Goal: Task Accomplishment & Management: Use online tool/utility

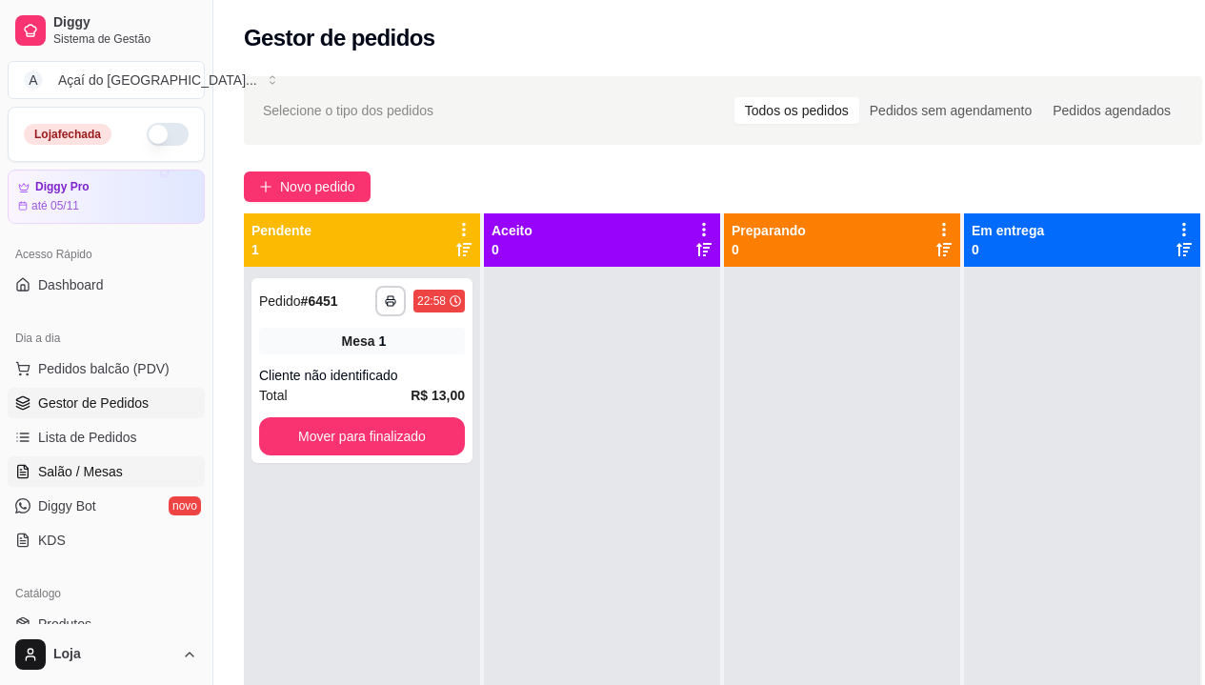
click at [107, 467] on span "Salão / Mesas" at bounding box center [80, 471] width 85 height 19
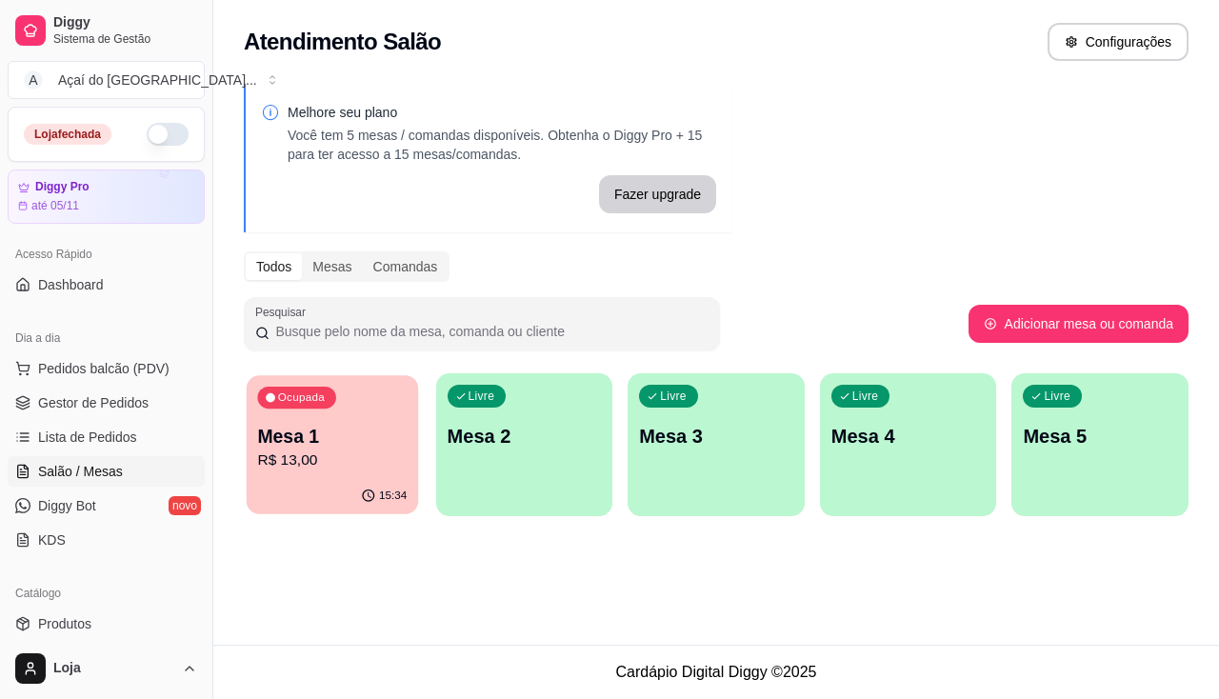
click at [371, 473] on div "Ocupada Mesa 1 R$ 13,00" at bounding box center [332, 426] width 171 height 103
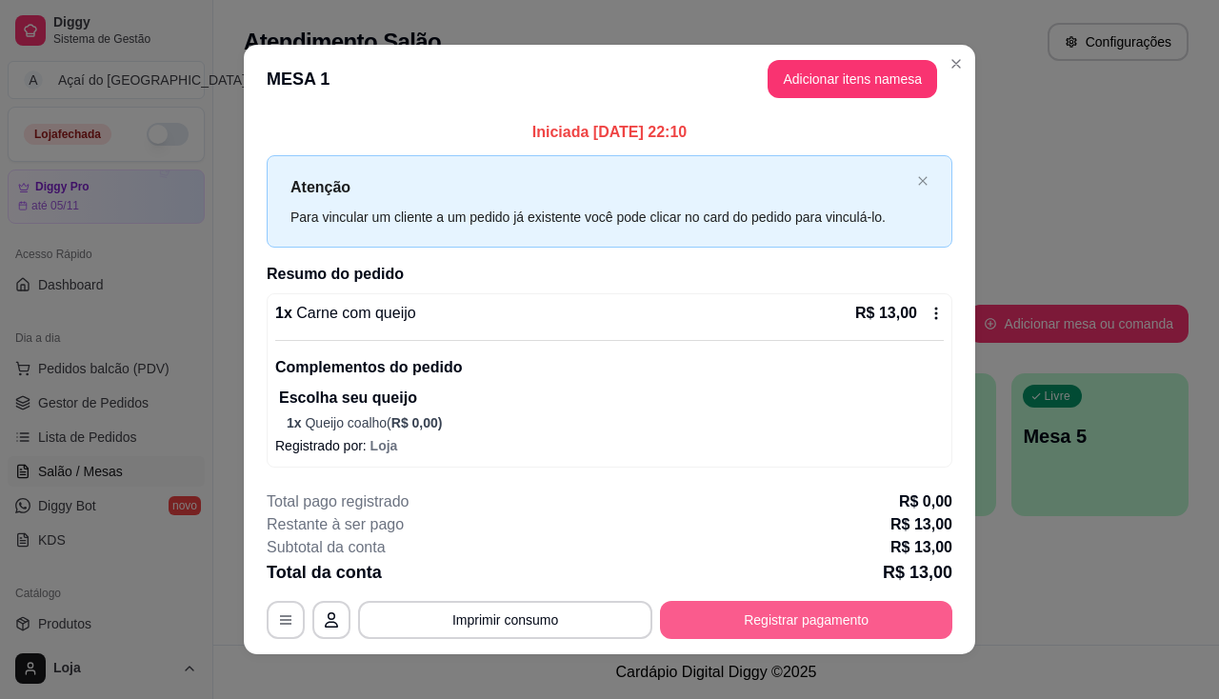
click at [833, 615] on button "Registrar pagamento" at bounding box center [806, 620] width 292 height 38
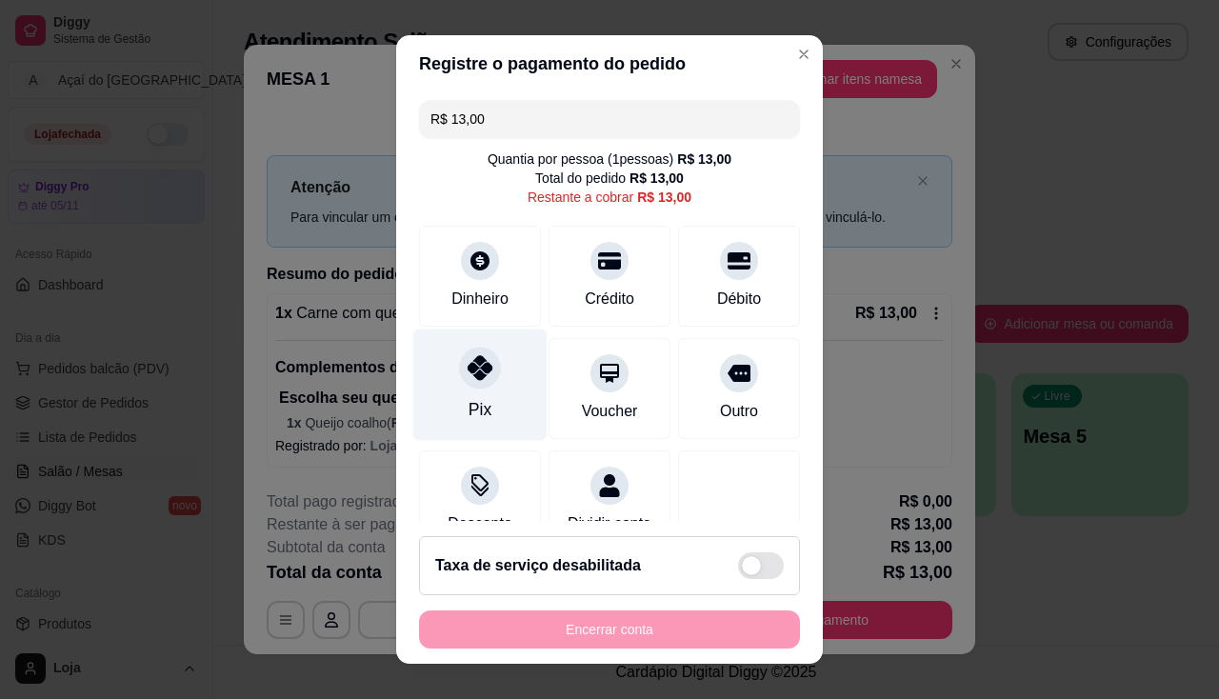
click at [477, 420] on div "Pix" at bounding box center [480, 409] width 23 height 25
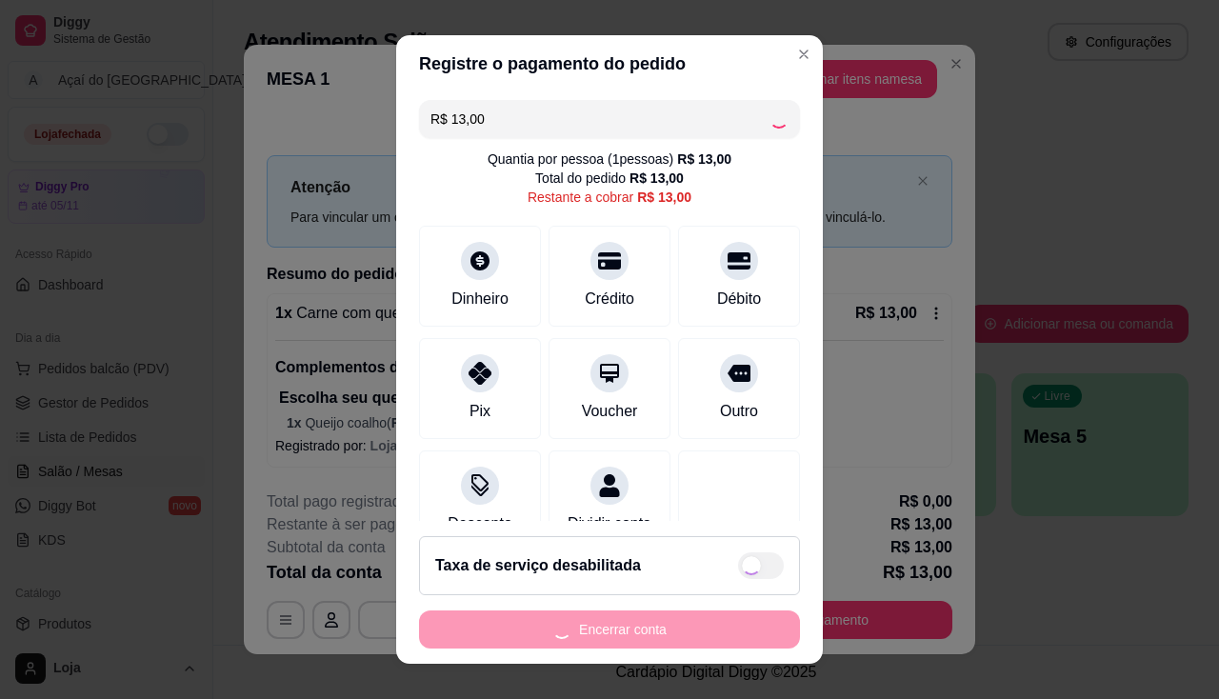
click at [559, 625] on div "Encerrar conta" at bounding box center [609, 629] width 381 height 38
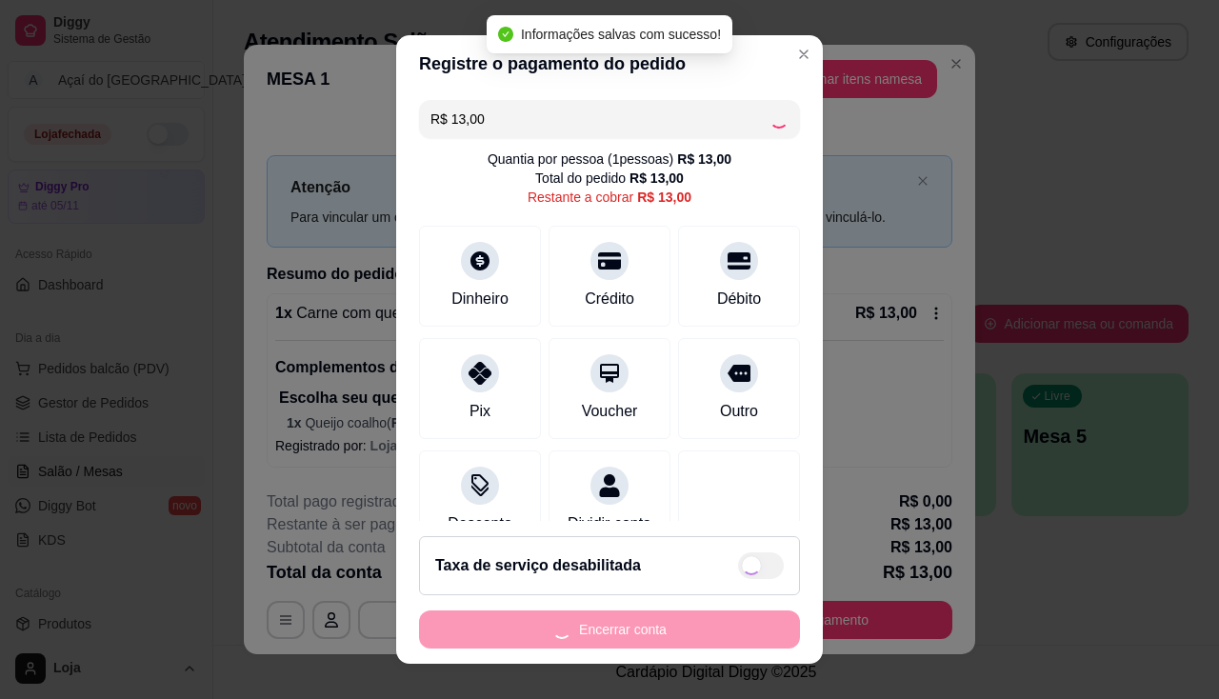
click at [559, 625] on button "Encerrar conta" at bounding box center [609, 629] width 381 height 38
type input "R$ 0,00"
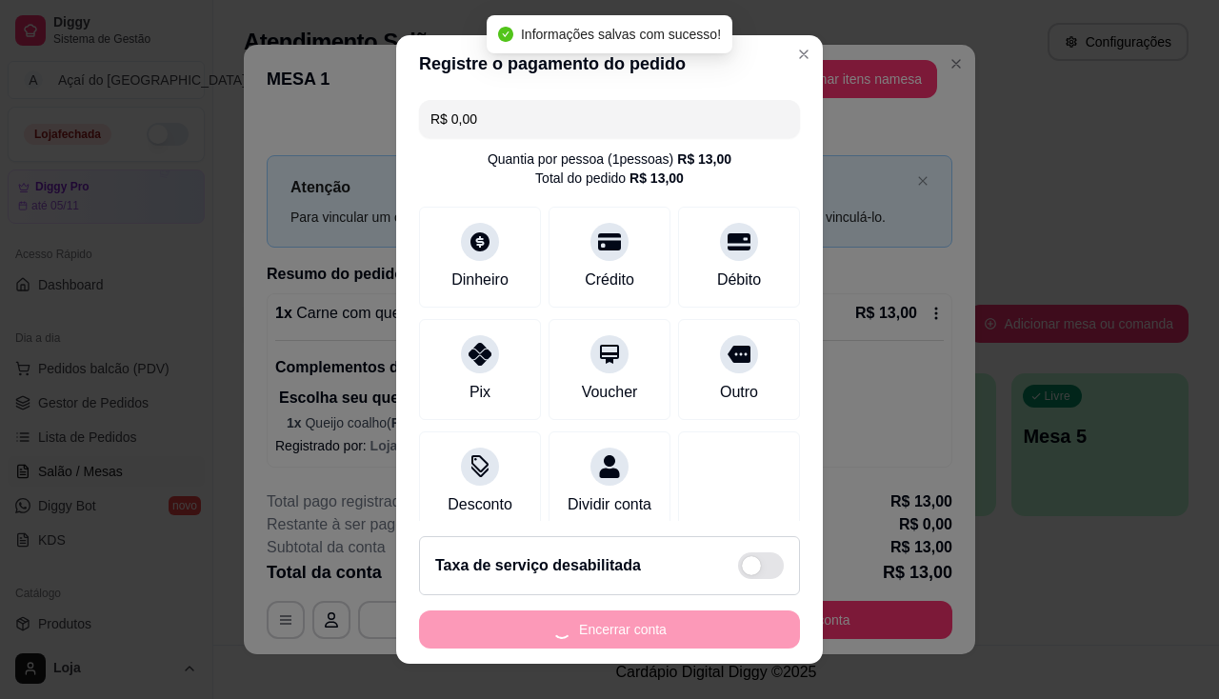
click at [559, 625] on div "Encerrar conta" at bounding box center [609, 629] width 381 height 38
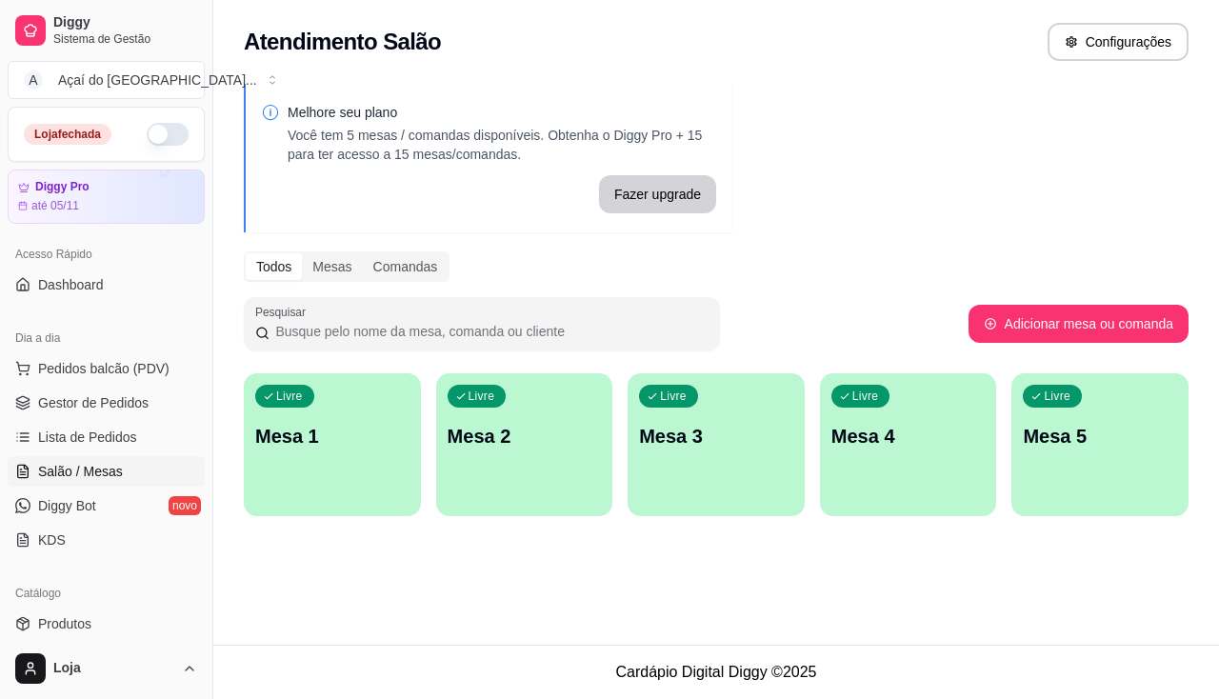
click at [320, 453] on div "Livre Mesa 1" at bounding box center [332, 433] width 177 height 120
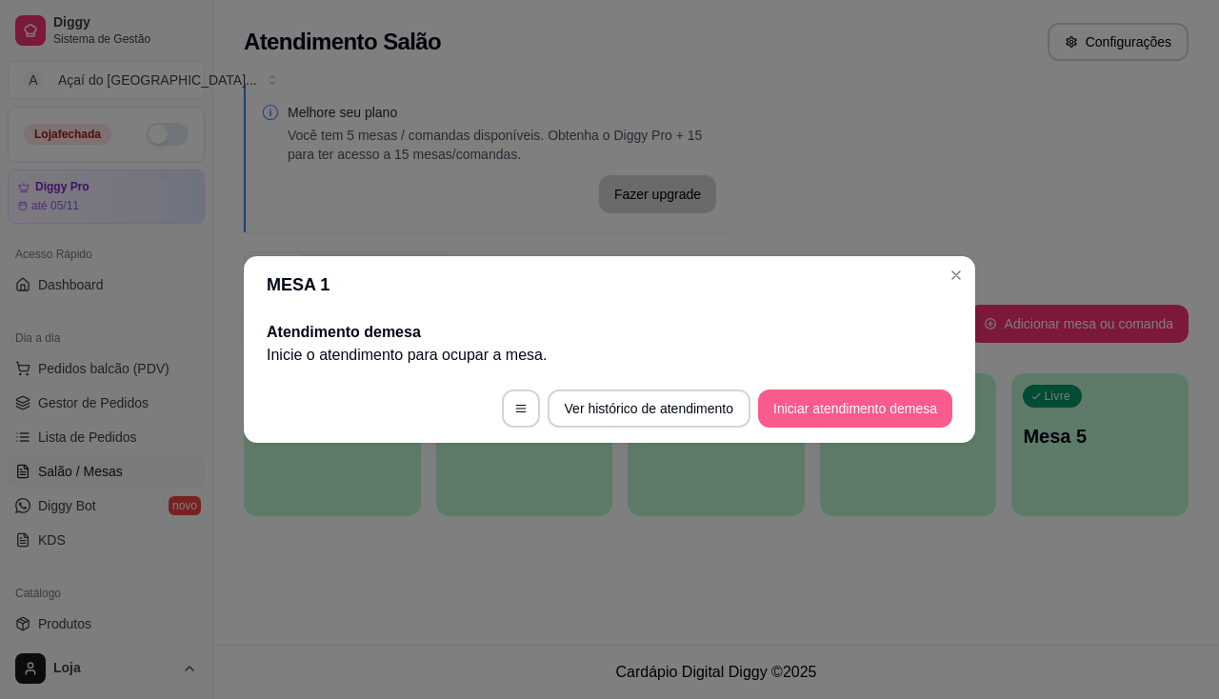
click at [798, 415] on button "Iniciar atendimento de mesa" at bounding box center [855, 408] width 194 height 38
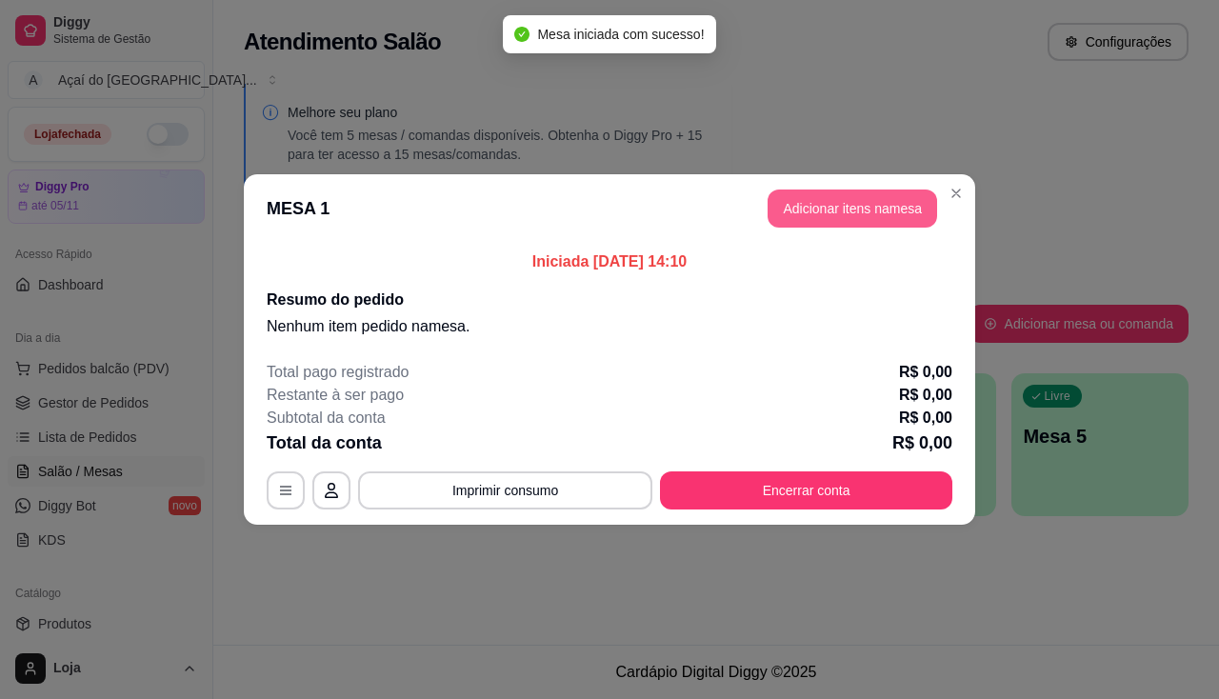
click at [818, 213] on button "Adicionar itens na mesa" at bounding box center [853, 209] width 170 height 38
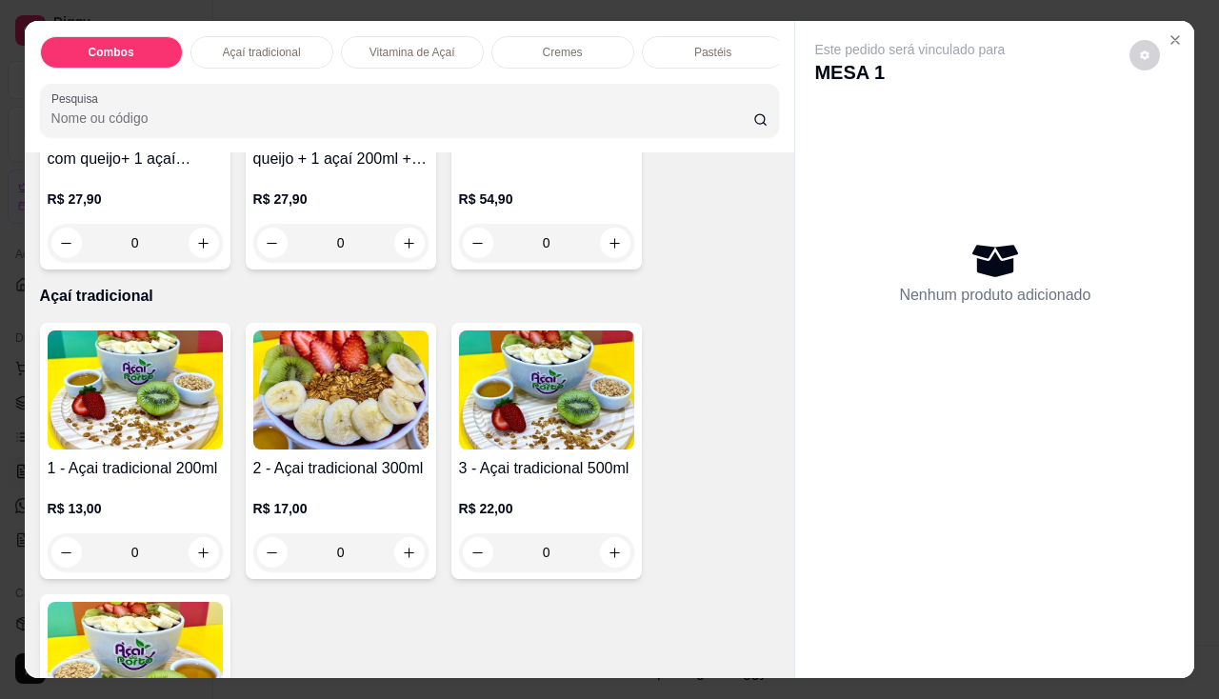
scroll to position [381, 0]
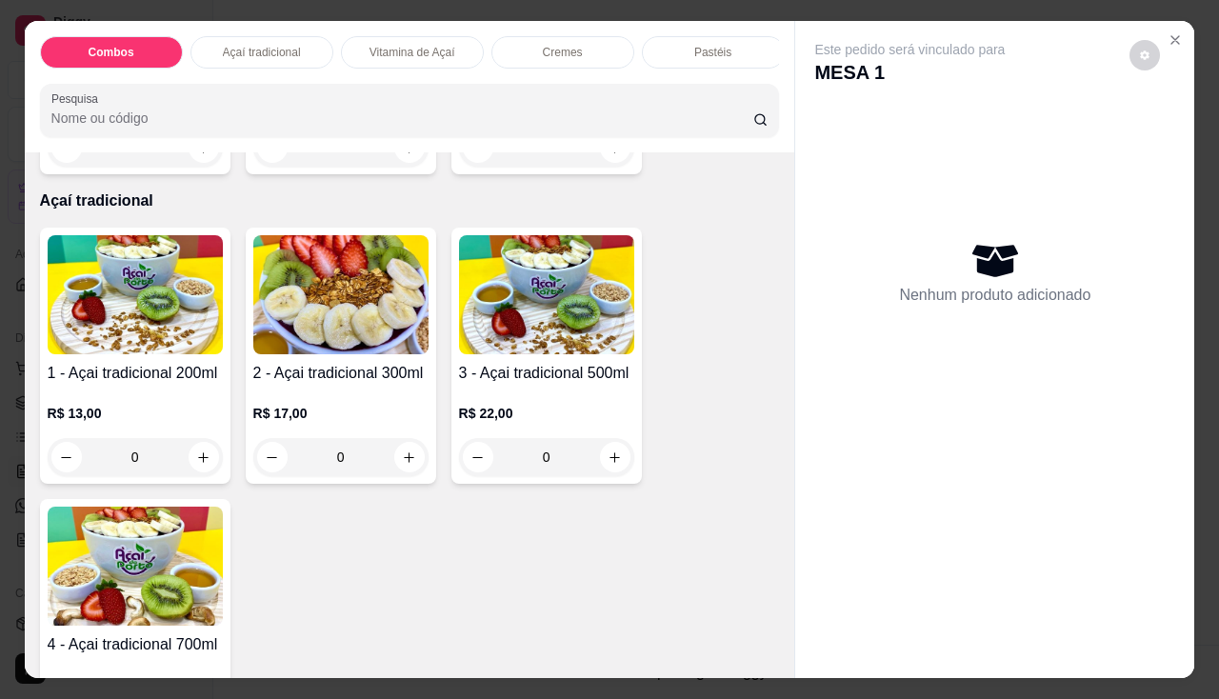
click at [196, 374] on h4 "1 - Açai tradicional 200ml" at bounding box center [135, 373] width 175 height 23
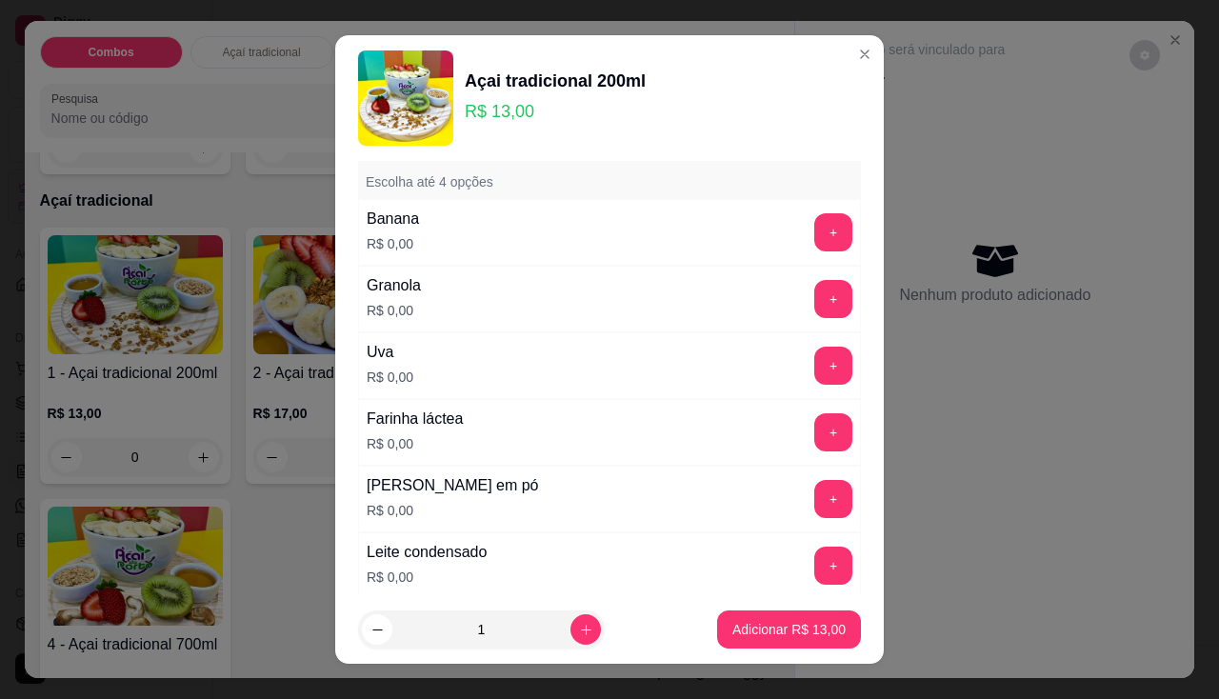
scroll to position [571, 0]
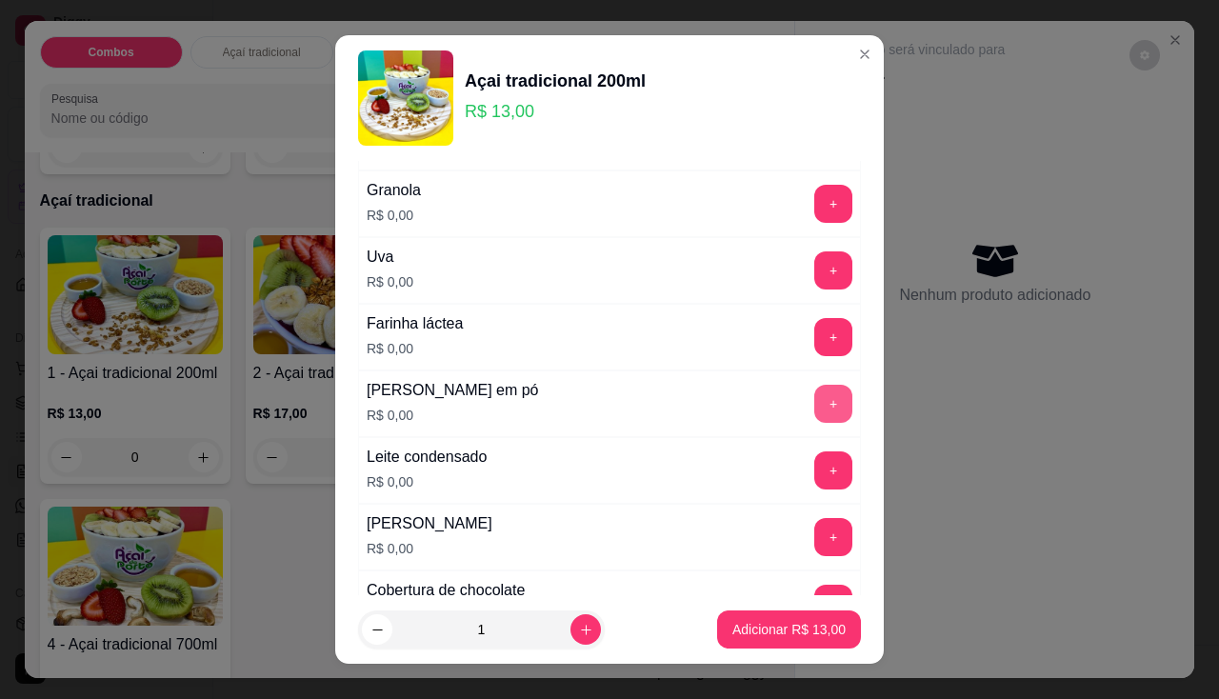
click at [814, 393] on button "+" at bounding box center [833, 404] width 38 height 38
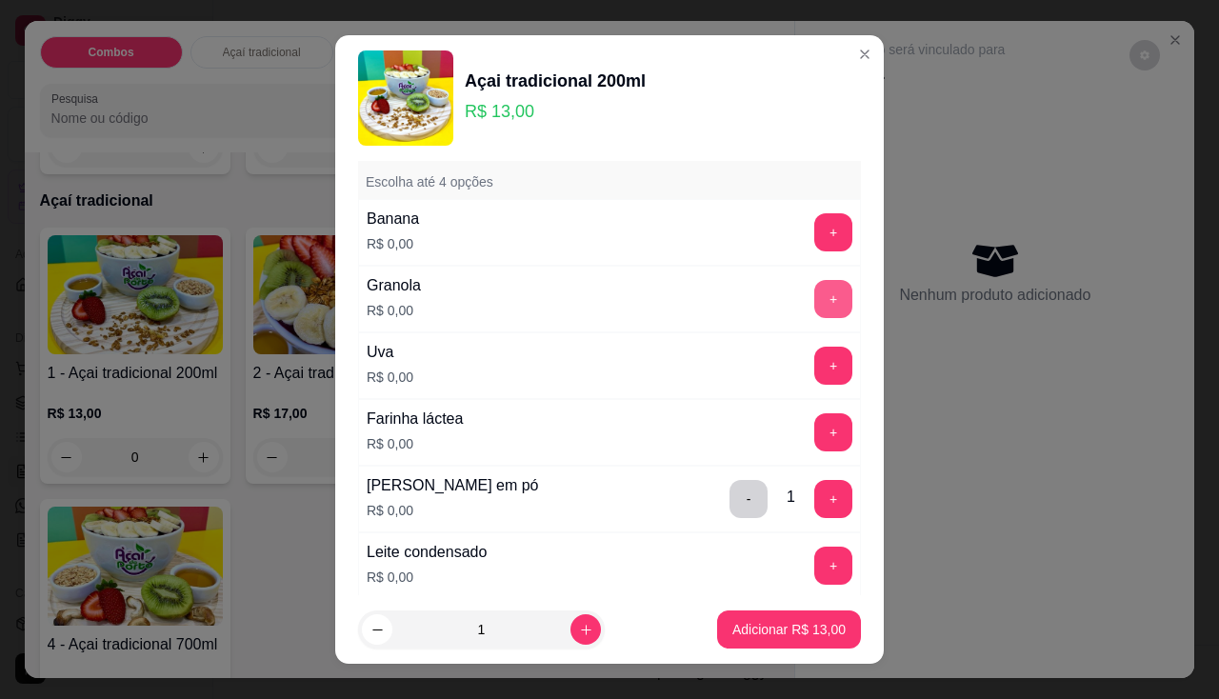
click at [814, 306] on button "+" at bounding box center [833, 299] width 38 height 38
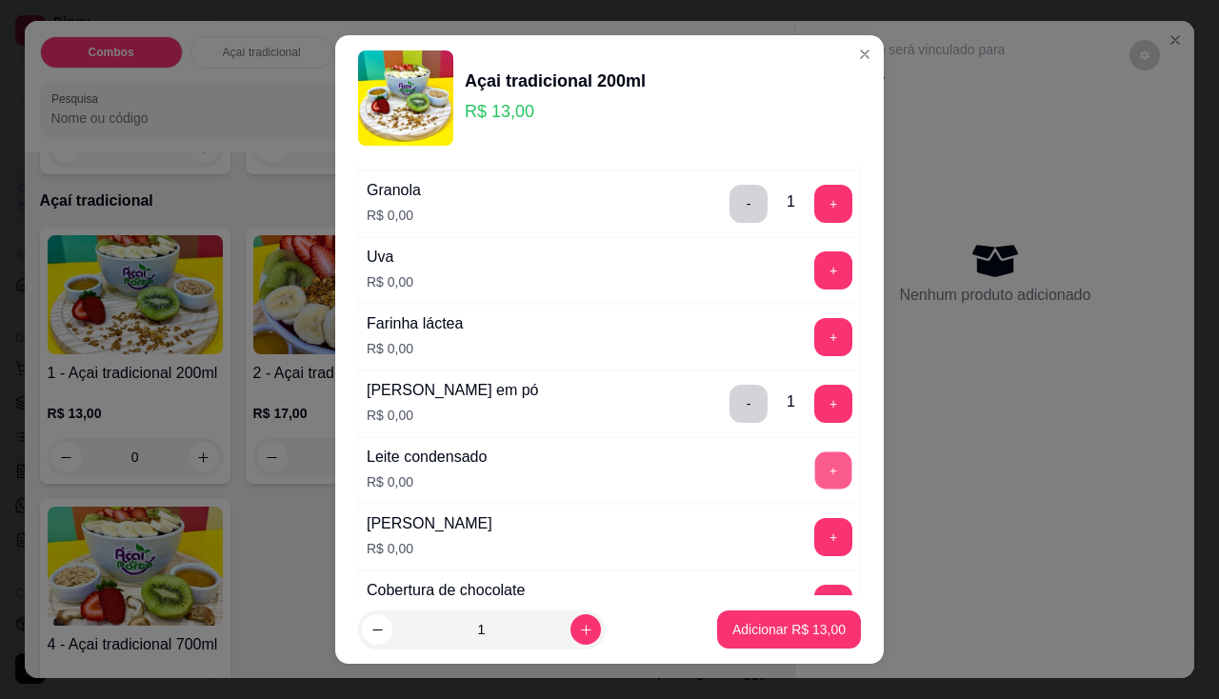
click at [815, 474] on button "+" at bounding box center [833, 469] width 37 height 37
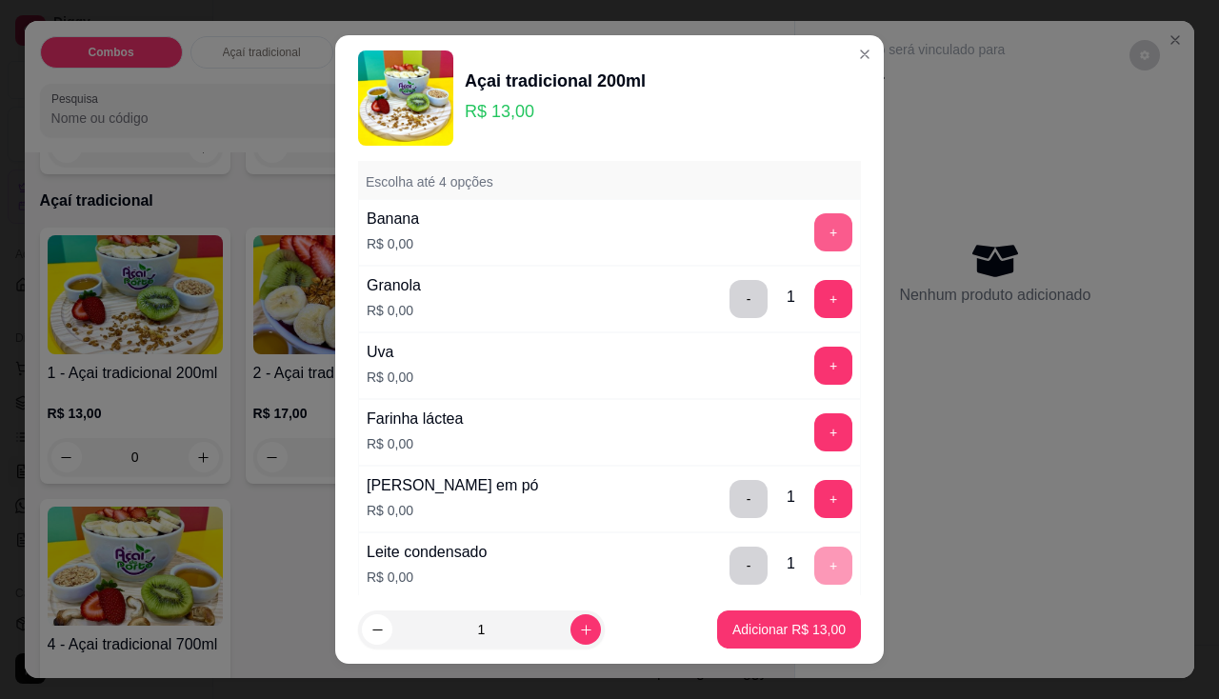
click at [814, 230] on button "+" at bounding box center [833, 232] width 38 height 38
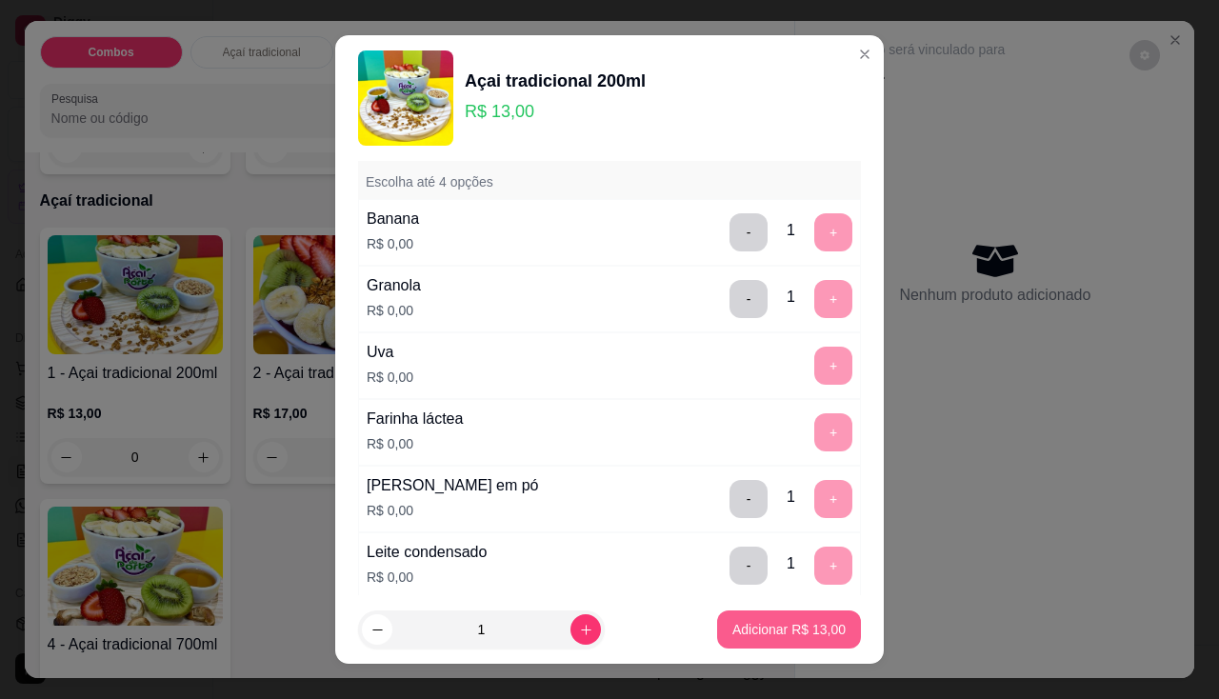
click at [761, 634] on p "Adicionar R$ 13,00" at bounding box center [788, 629] width 113 height 19
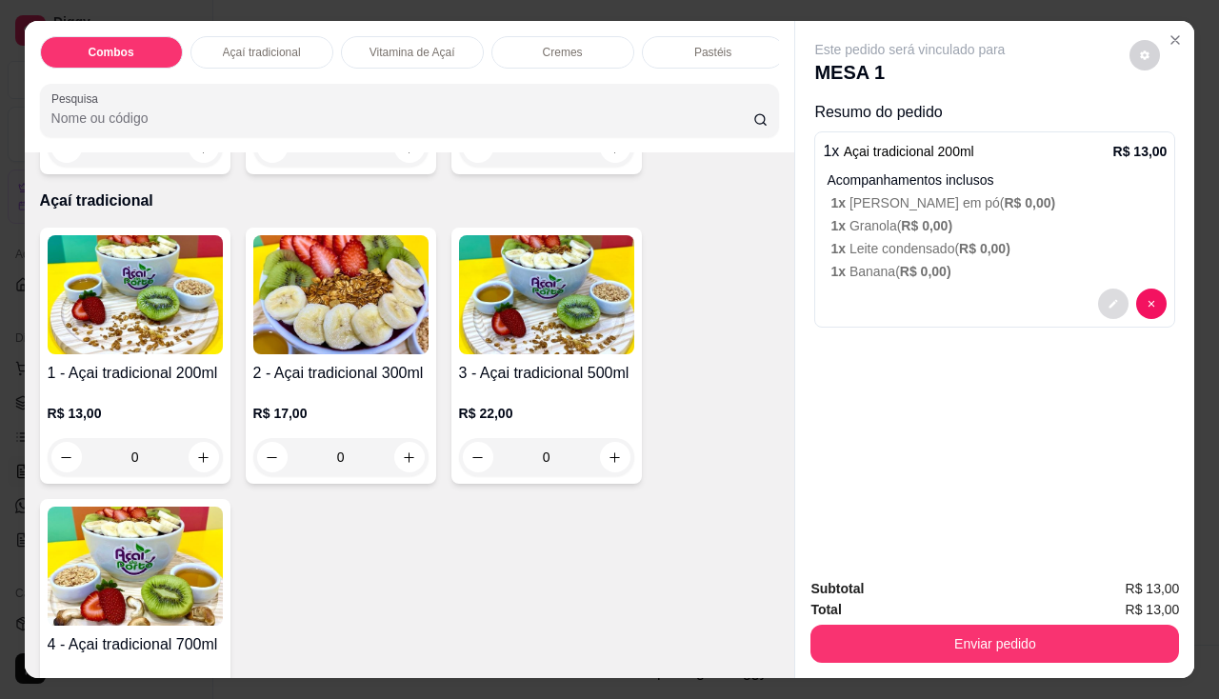
click at [1102, 306] on button "decrease-product-quantity" at bounding box center [1113, 304] width 30 height 30
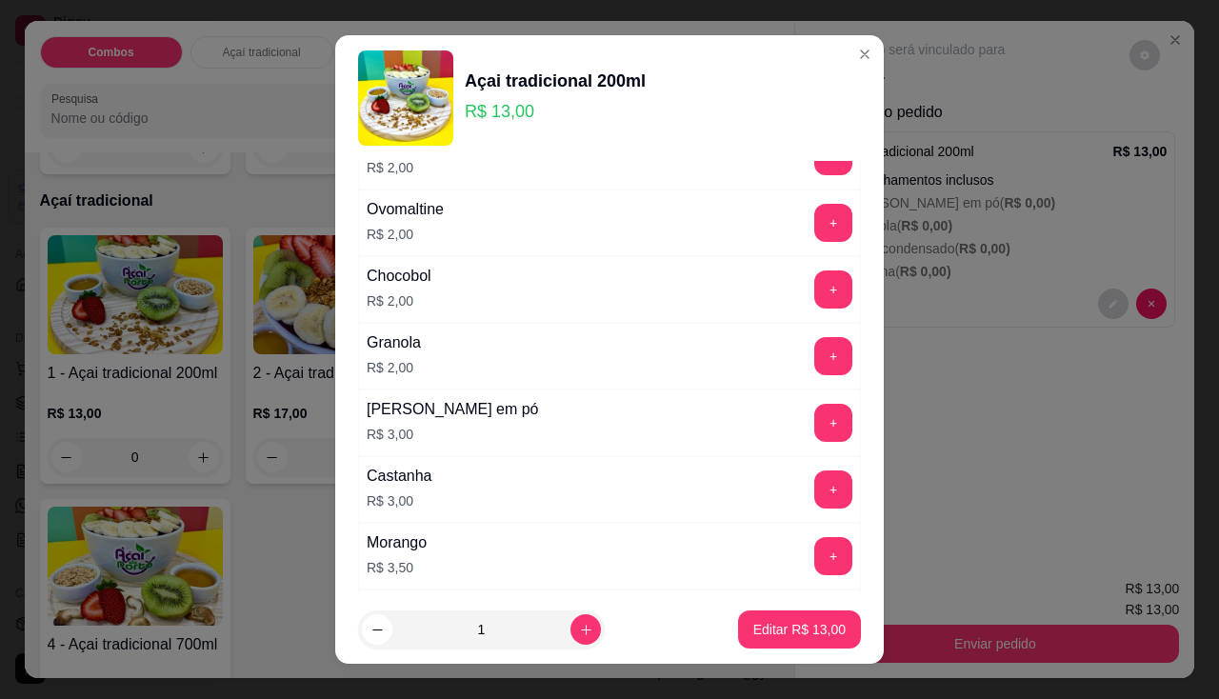
scroll to position [1714, 0]
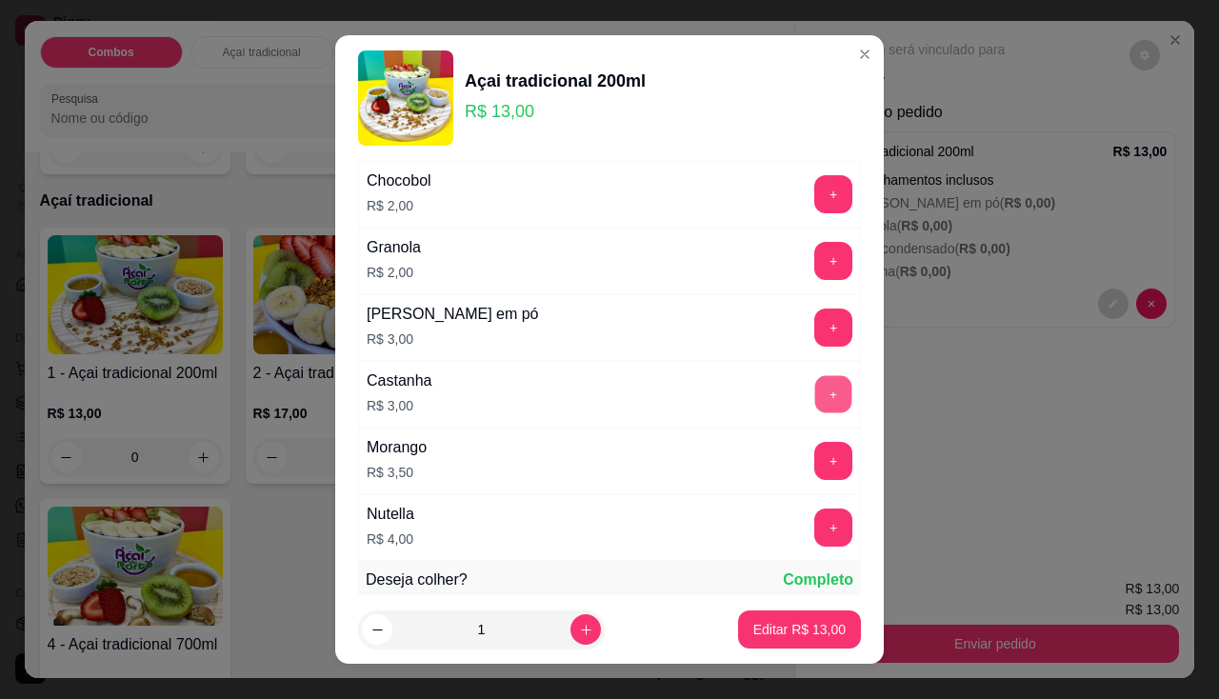
click at [815, 393] on button "+" at bounding box center [833, 393] width 37 height 37
click at [767, 614] on button "Editar R$ 16,00" at bounding box center [799, 629] width 123 height 38
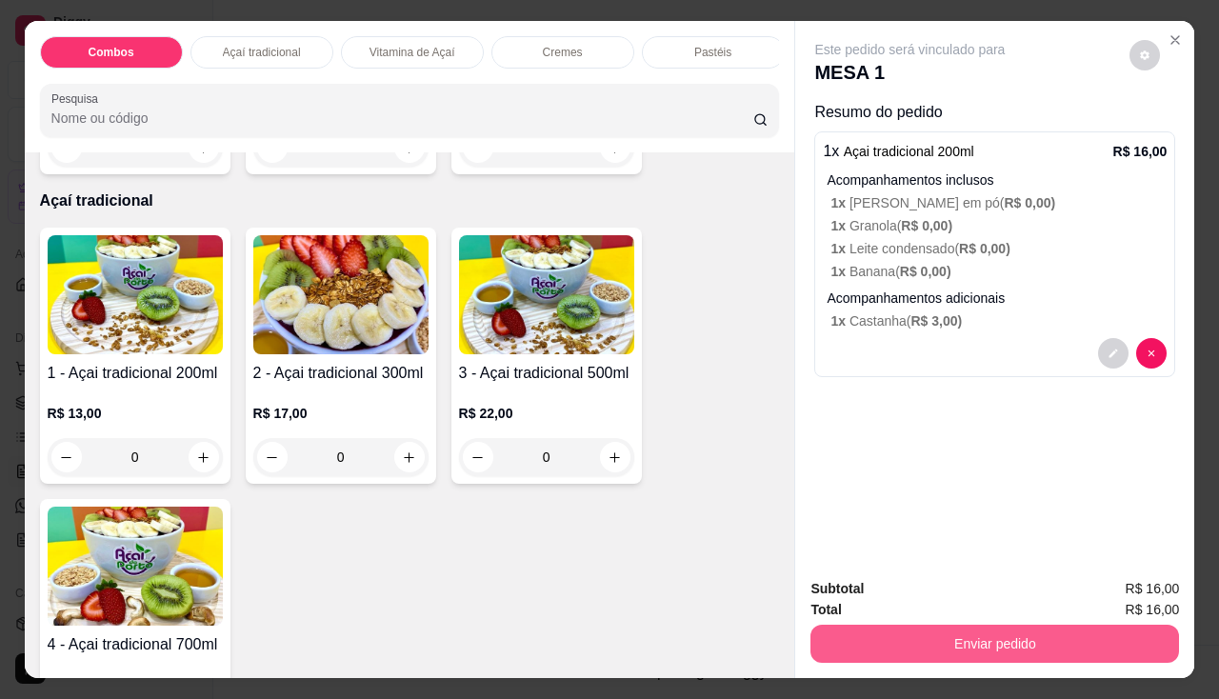
click at [935, 629] on button "Enviar pedido" at bounding box center [994, 644] width 369 height 38
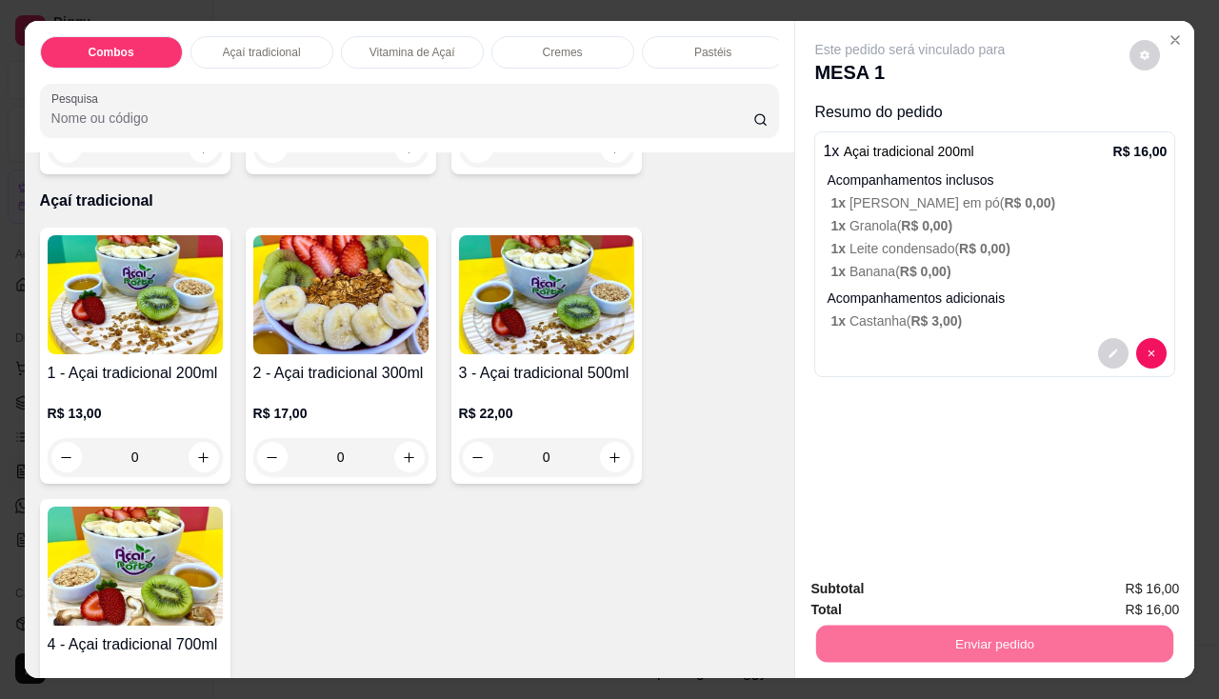
click at [1096, 590] on button "Enviar pedido" at bounding box center [1130, 590] width 108 height 36
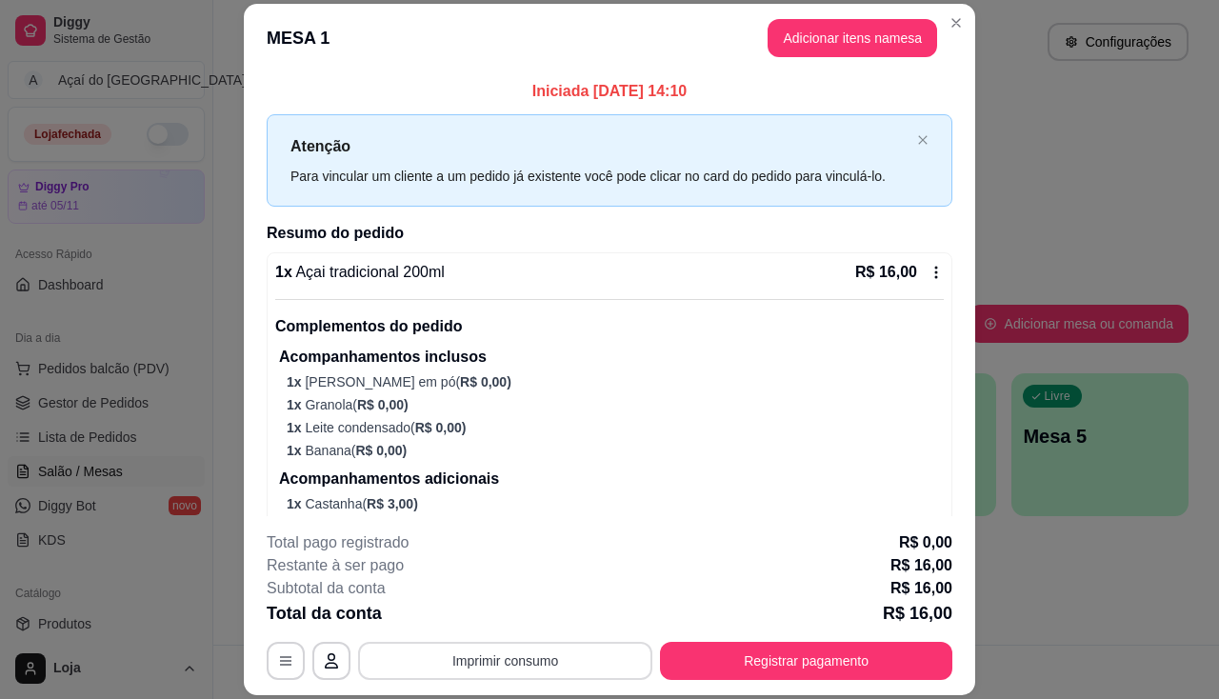
click at [518, 643] on button "Imprimir consumo" at bounding box center [505, 661] width 294 height 38
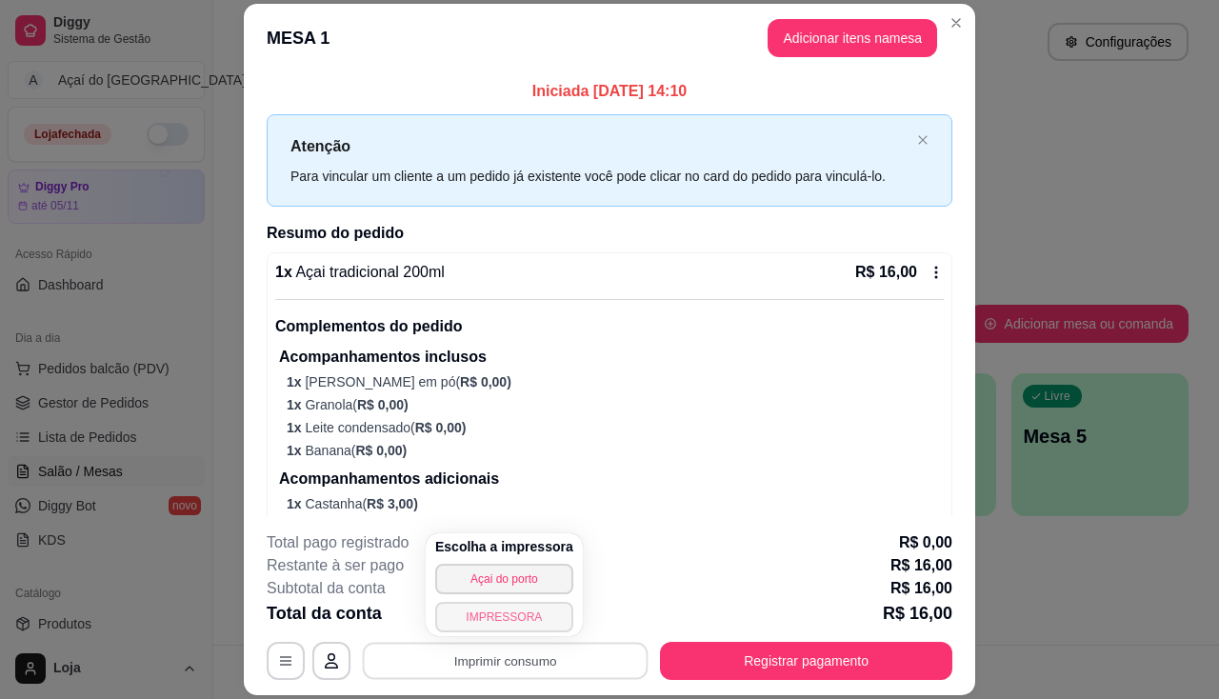
click at [510, 621] on button "IMPRESSORA" at bounding box center [504, 617] width 138 height 30
click at [510, 621] on button "IMPRESSORA" at bounding box center [503, 617] width 133 height 30
